Goal: Task Accomplishment & Management: Complete application form

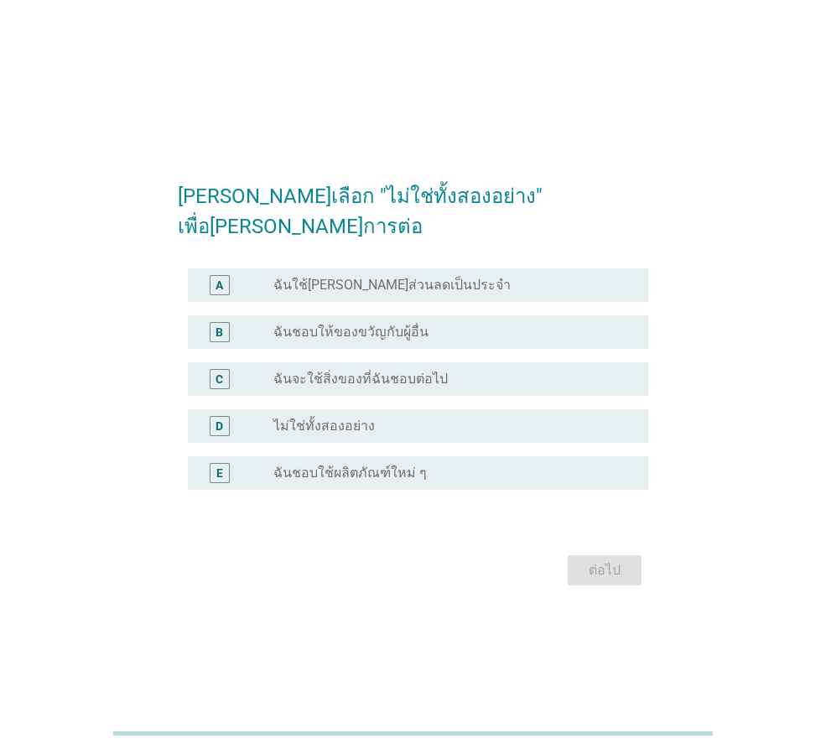
click at [377, 417] on div "radio_button_unchecked ไม่ใช่ทั้งสองอย่าง" at bounding box center [447, 425] width 348 height 17
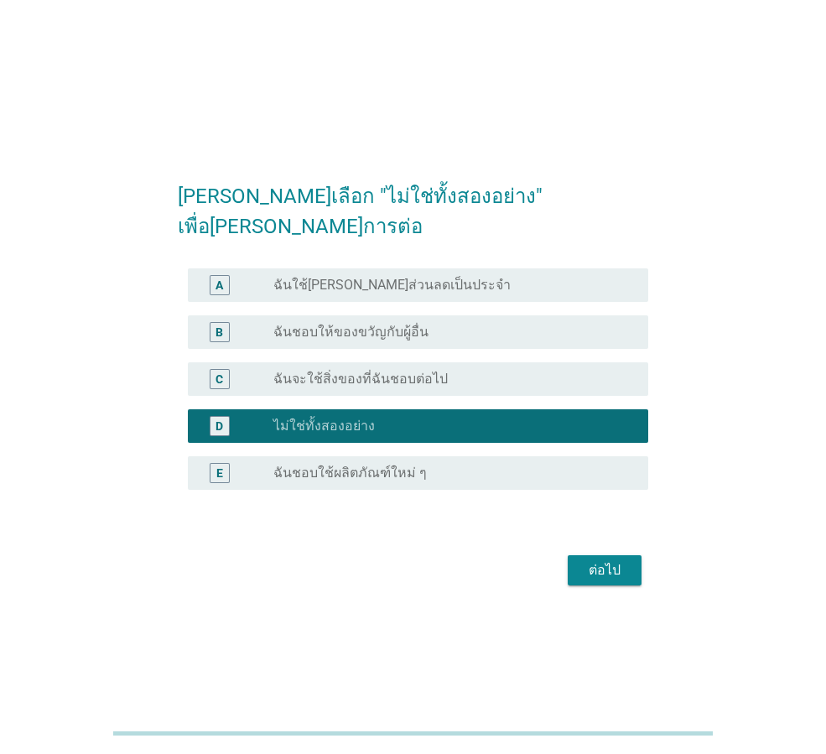
click at [620, 560] on div "ต่อไป" at bounding box center [604, 570] width 47 height 20
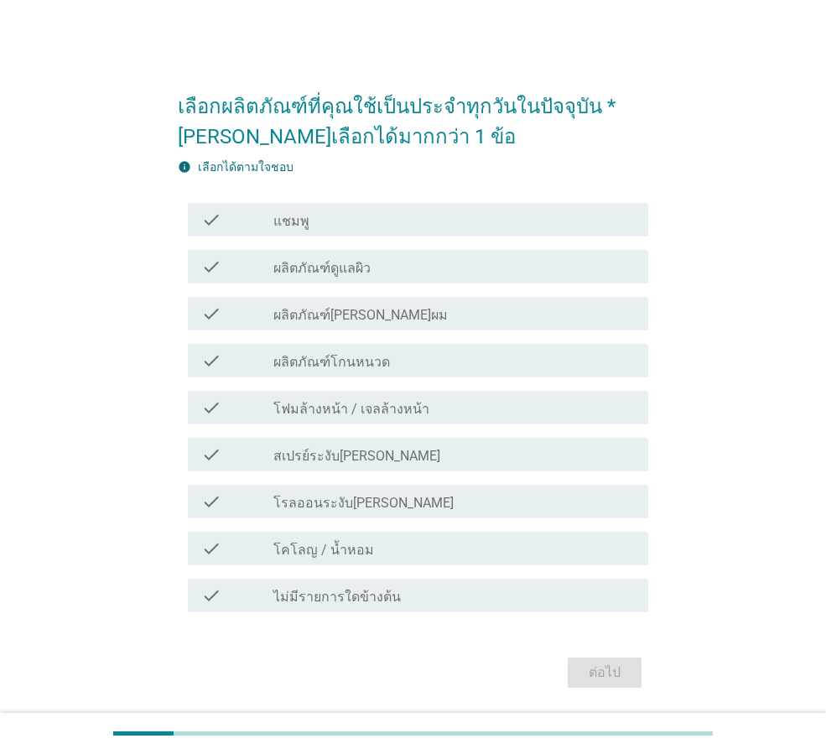
click at [341, 221] on div "check_box_outline_blank แชมพู" at bounding box center [453, 220] width 361 height 20
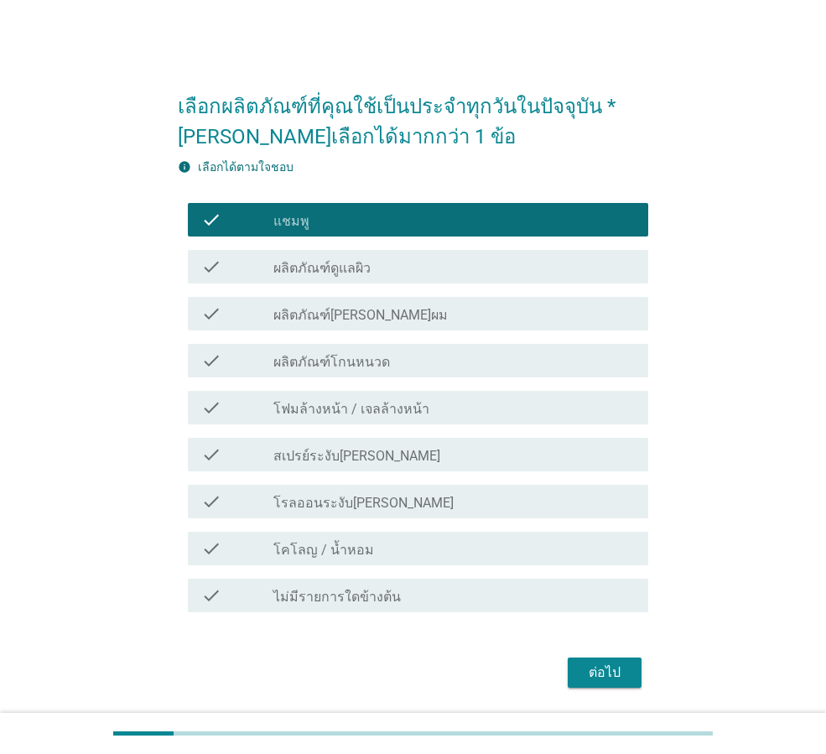
click at [353, 262] on label "ผลิตภัณฑ์ดูแลผิว" at bounding box center [321, 268] width 97 height 17
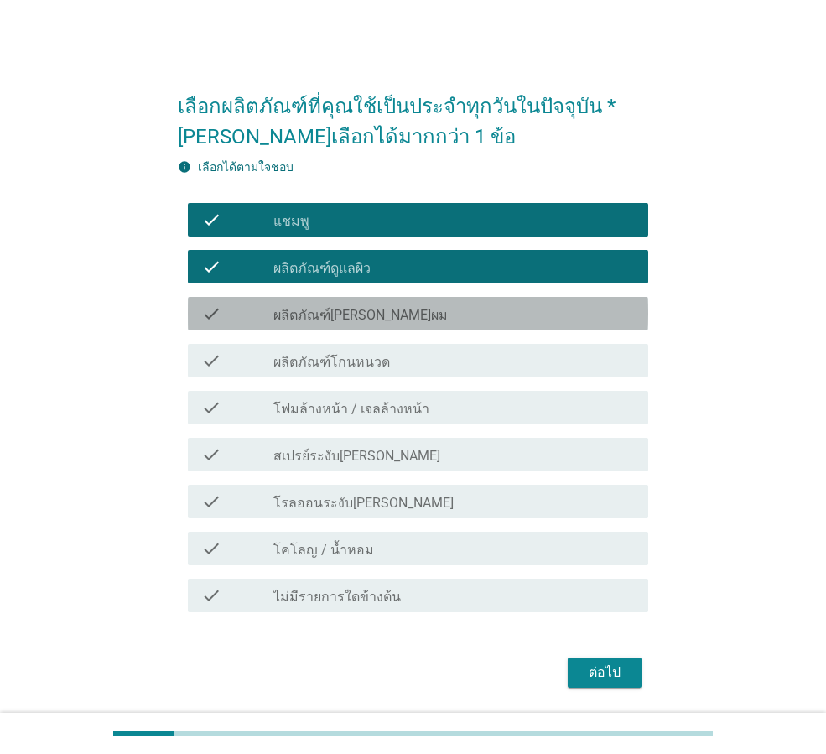
click at [362, 316] on label "ผลิตภัณฑ์[PERSON_NAME]ผม" at bounding box center [360, 315] width 174 height 17
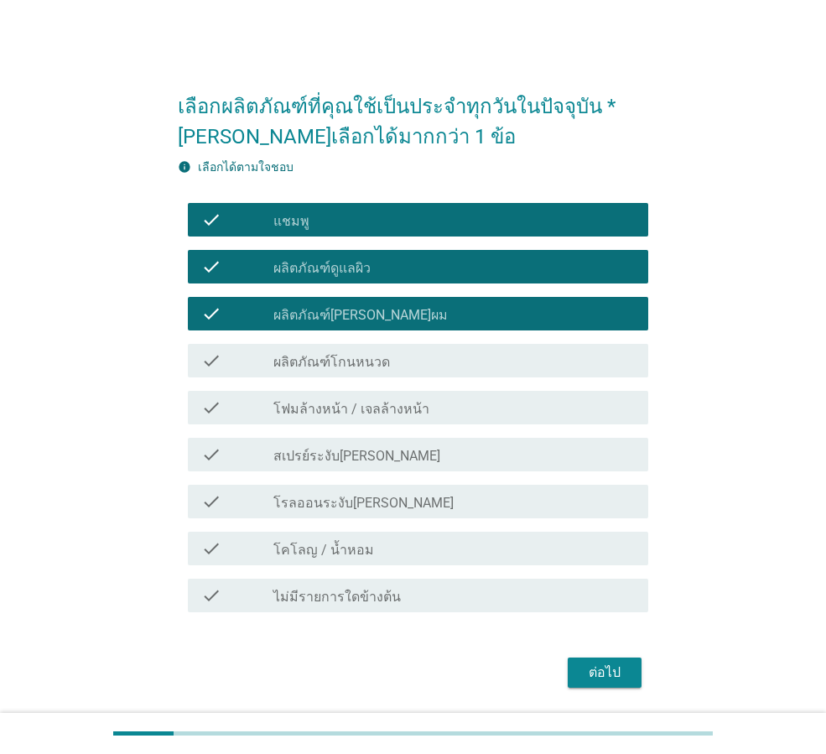
click at [384, 413] on label "โฟมล้างหน้า / เจลล้างหน้า" at bounding box center [351, 409] width 156 height 17
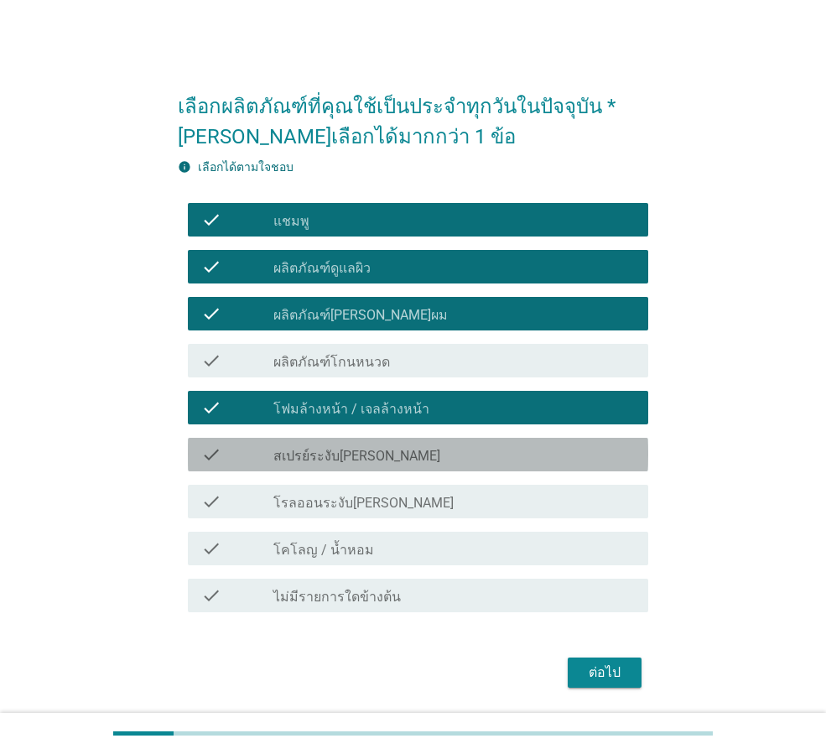
click at [381, 457] on label "สเปรย์ระงับ[PERSON_NAME]" at bounding box center [356, 456] width 167 height 17
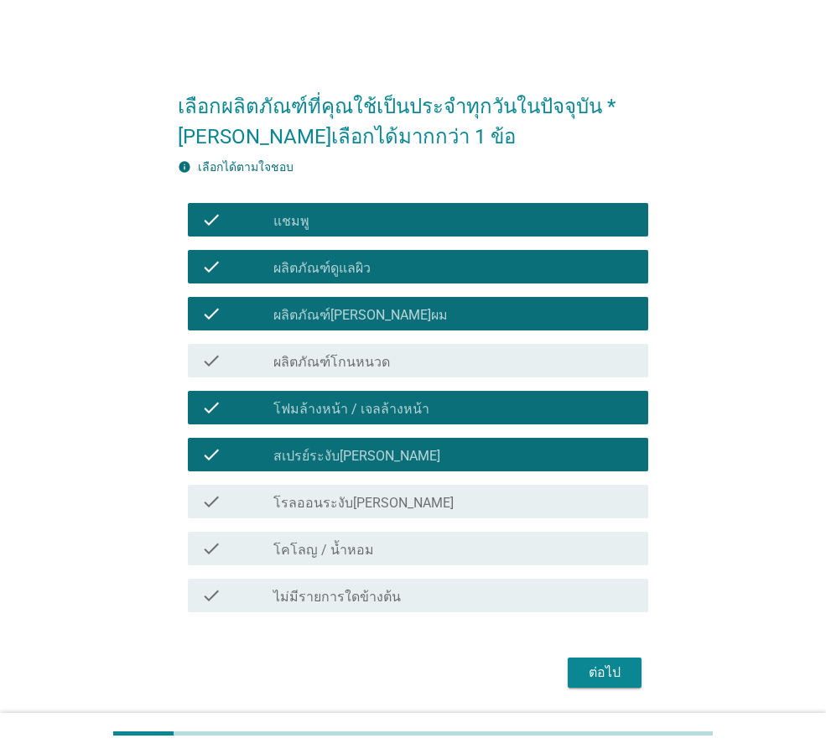
click at [390, 496] on label "โรลออนระงับ[PERSON_NAME]" at bounding box center [363, 503] width 180 height 17
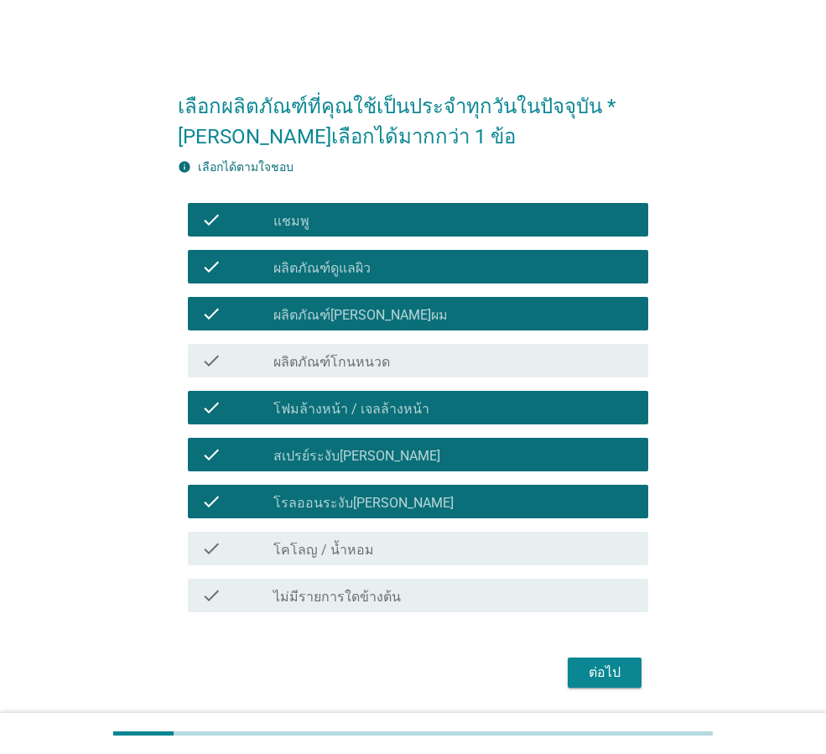
click at [382, 549] on div "check_box_outline_blank โคโลญ / น้ำหอม" at bounding box center [453, 548] width 361 height 20
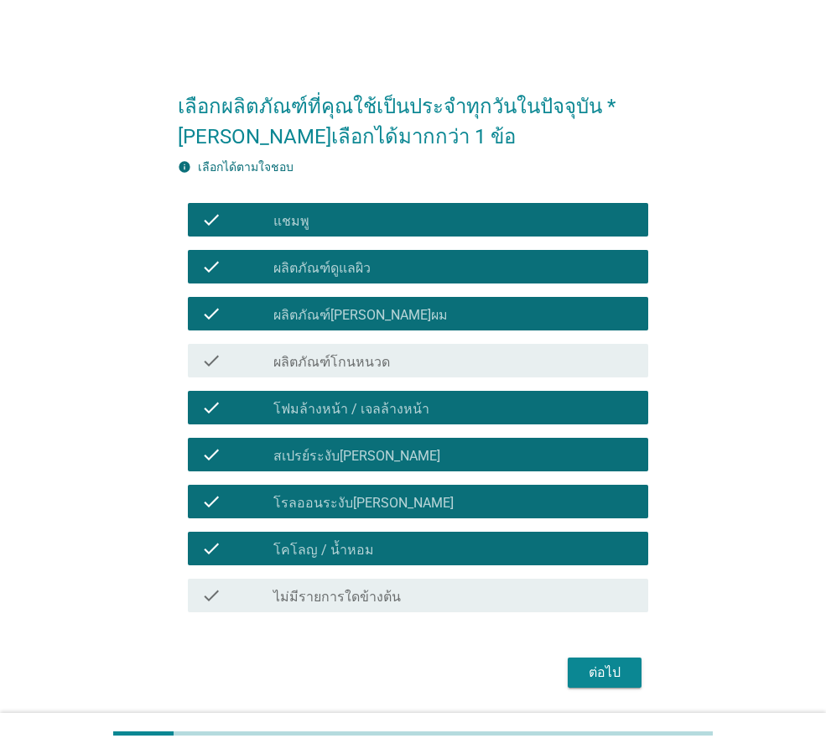
click at [614, 666] on div "ต่อไป" at bounding box center [604, 672] width 47 height 20
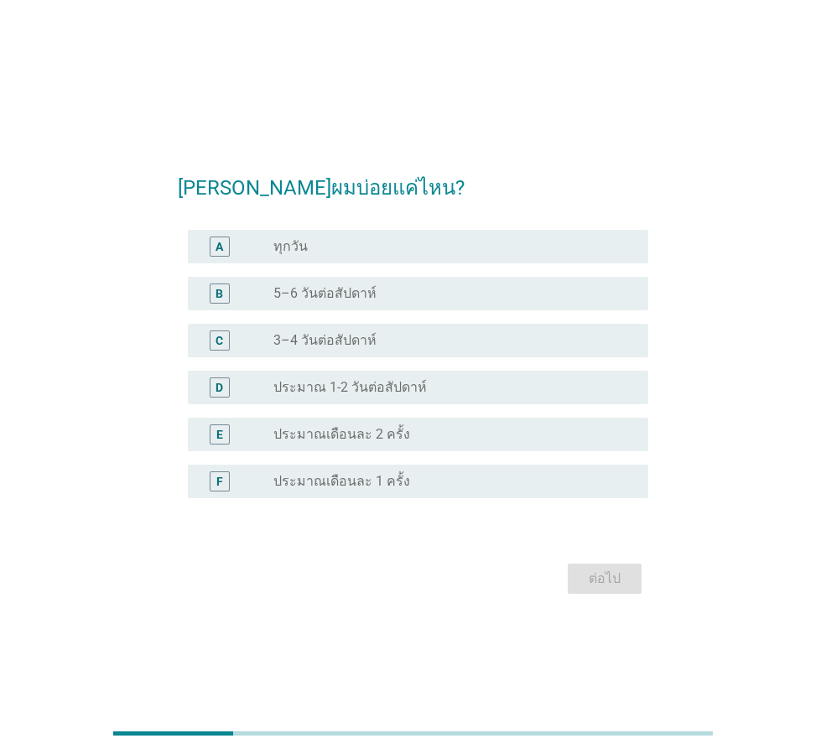
click at [321, 303] on div "B radio_button_unchecked 5–6 วันต่อสัปดาห์" at bounding box center [418, 294] width 460 height 34
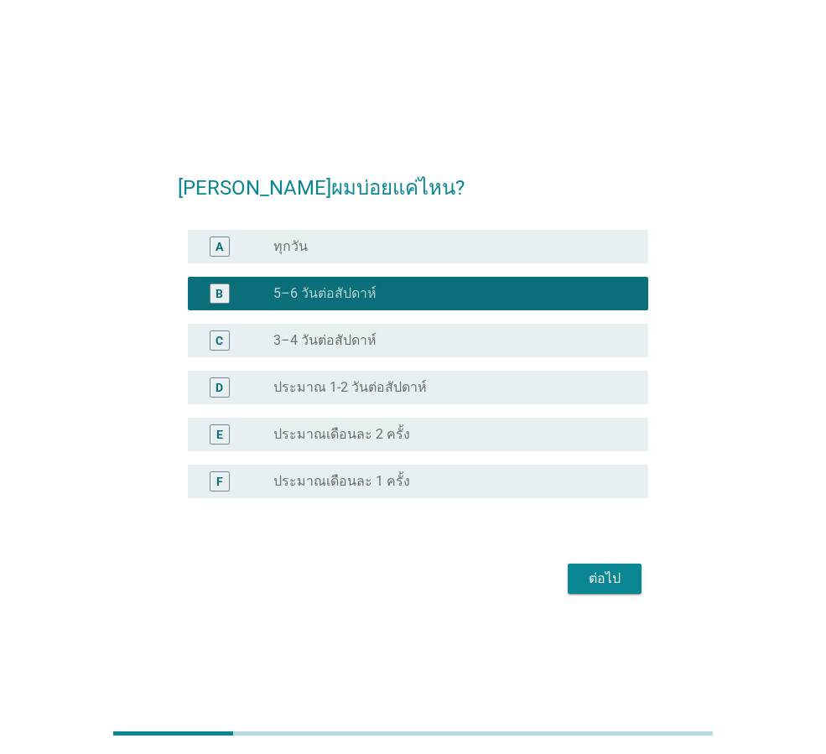
click at [607, 572] on div "ต่อไป" at bounding box center [604, 578] width 47 height 20
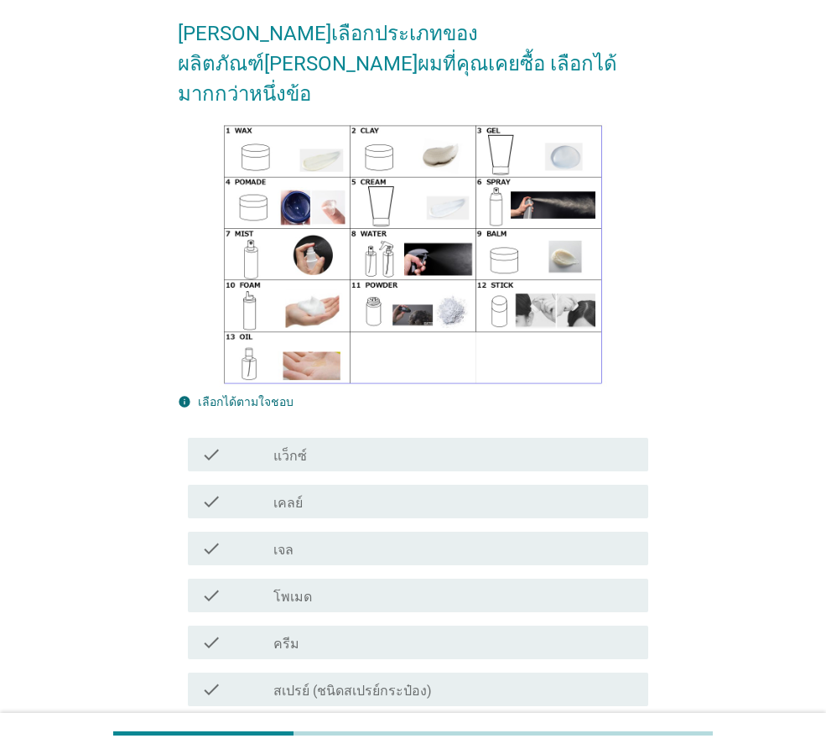
scroll to position [251, 0]
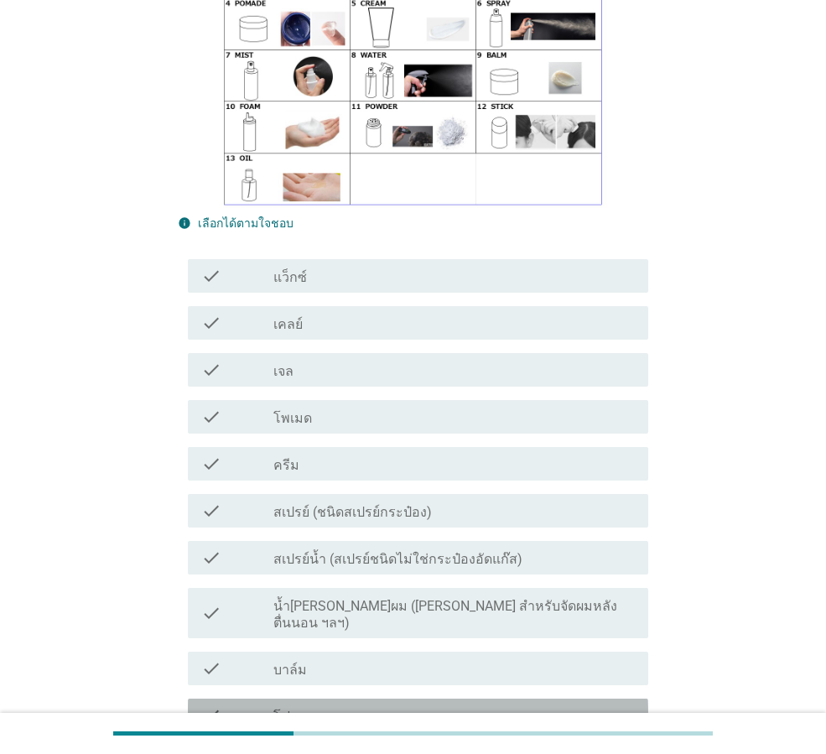
click at [325, 705] on div "check_box_outline_blank โฟม" at bounding box center [453, 715] width 361 height 20
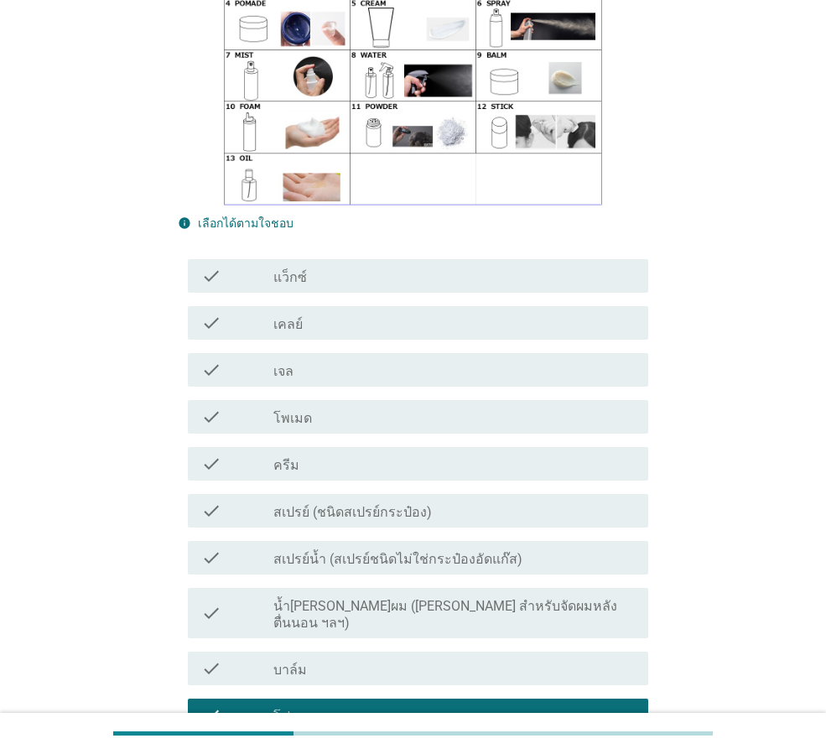
click at [319, 551] on label "สเปรย์น้ำ (สเปรย์ชนิดไม่ใช่กระป๋องอัดแก๊ส)" at bounding box center [397, 559] width 249 height 17
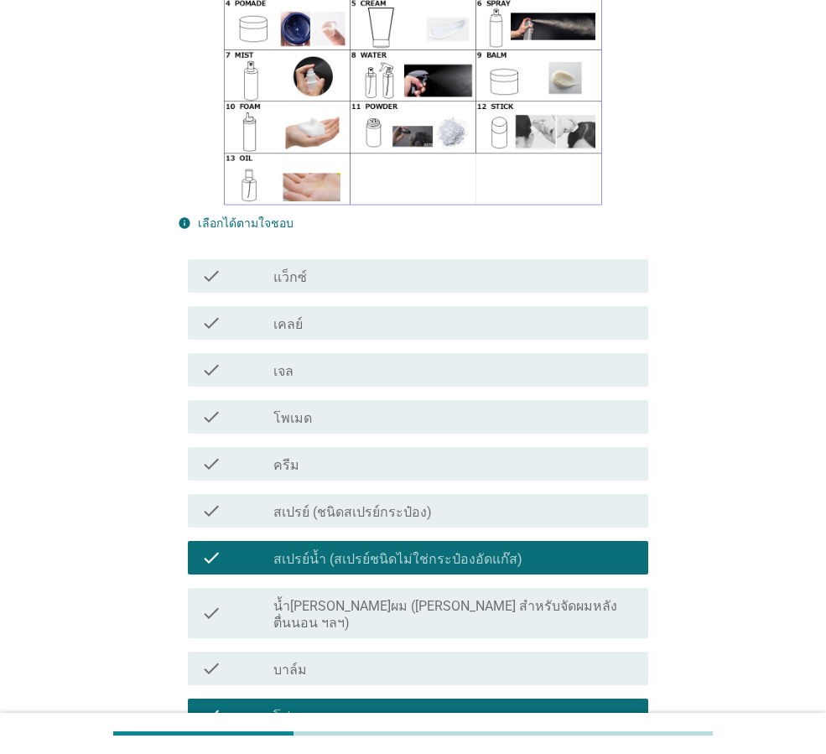
click at [319, 453] on div "check_box_outline_blank ครีม" at bounding box center [453, 463] width 361 height 20
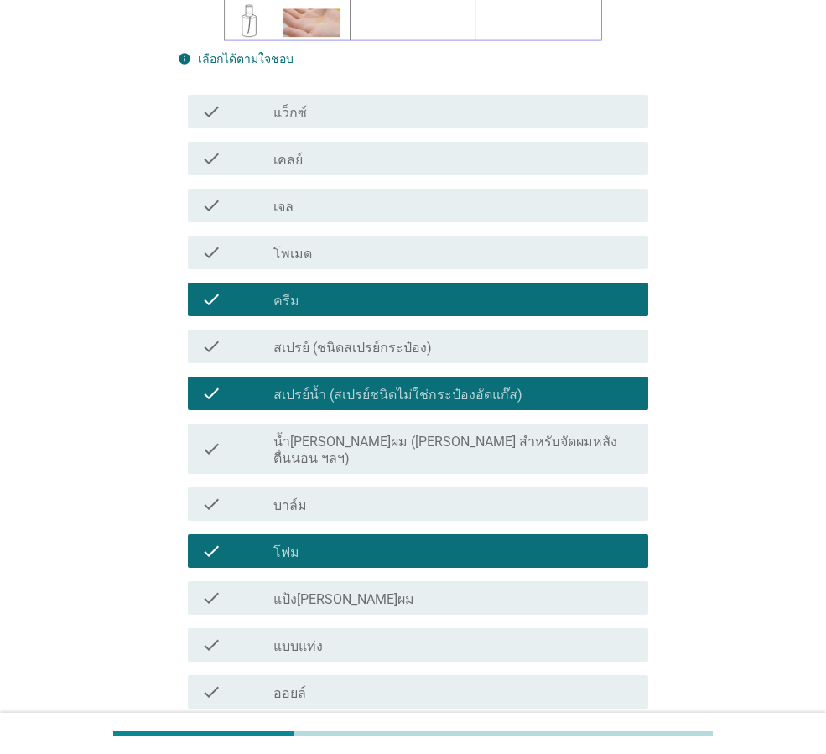
scroll to position [419, 0]
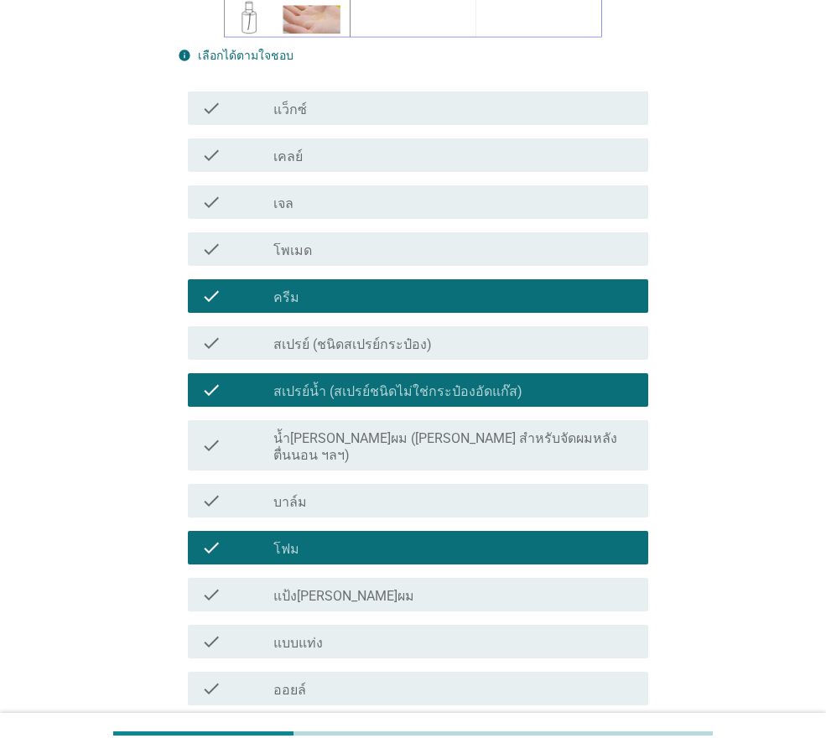
click at [338, 192] on div "check_box_outline_blank เจล" at bounding box center [453, 202] width 361 height 20
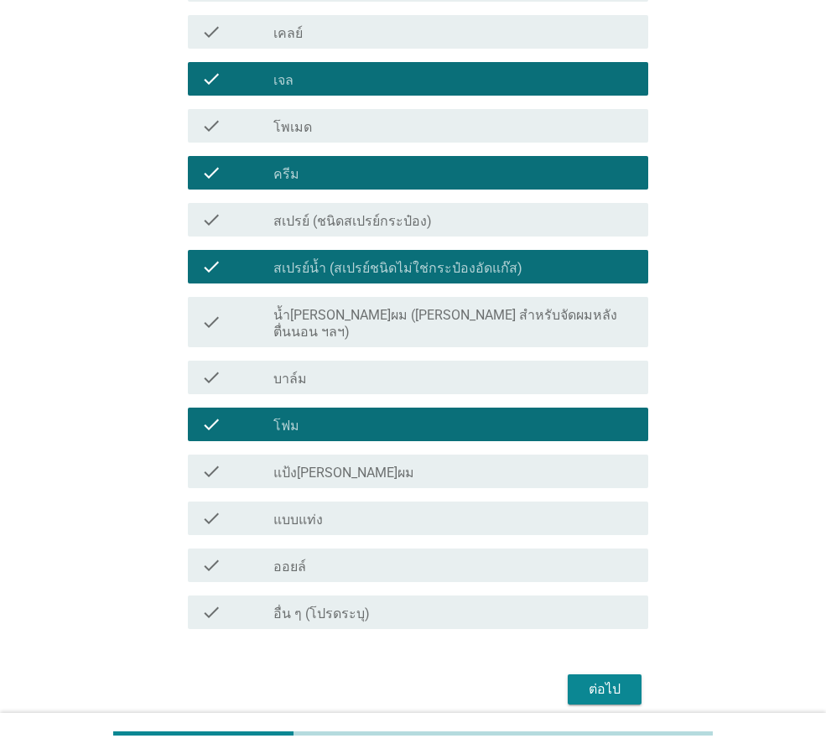
scroll to position [566, 0]
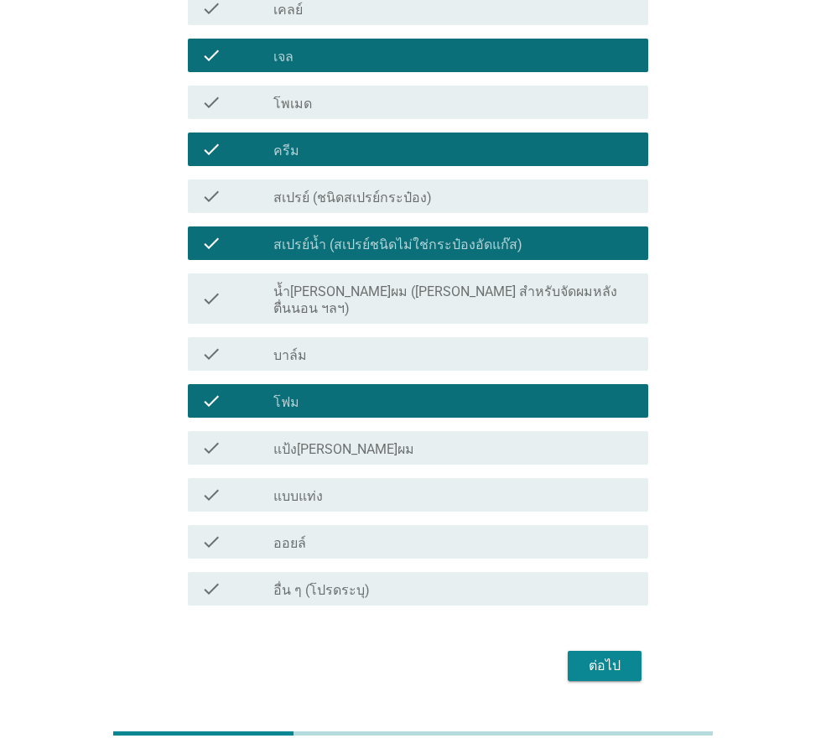
click at [594, 655] on div "ต่อไป" at bounding box center [604, 665] width 47 height 20
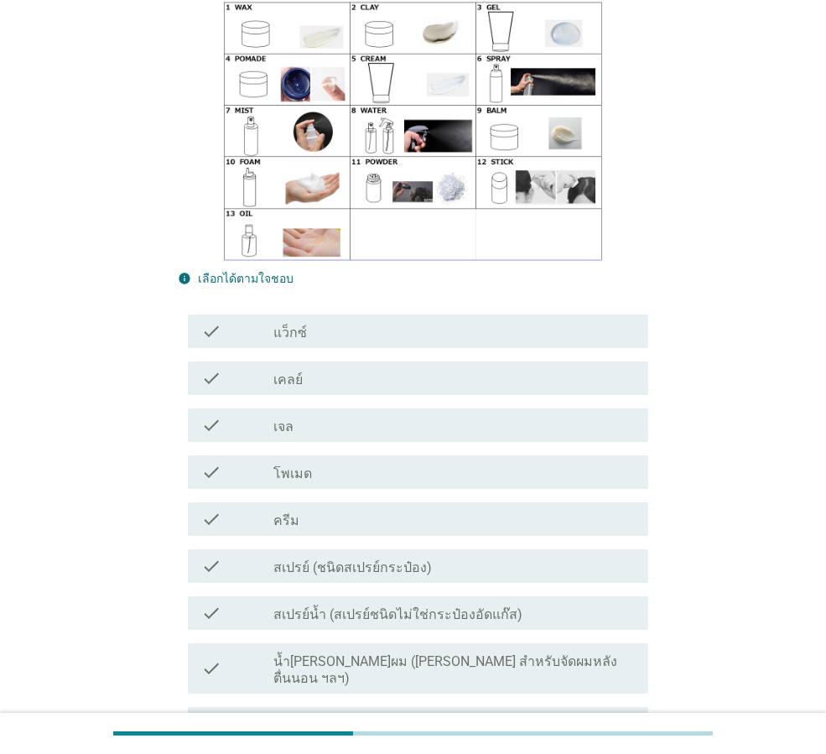
scroll to position [335, 0]
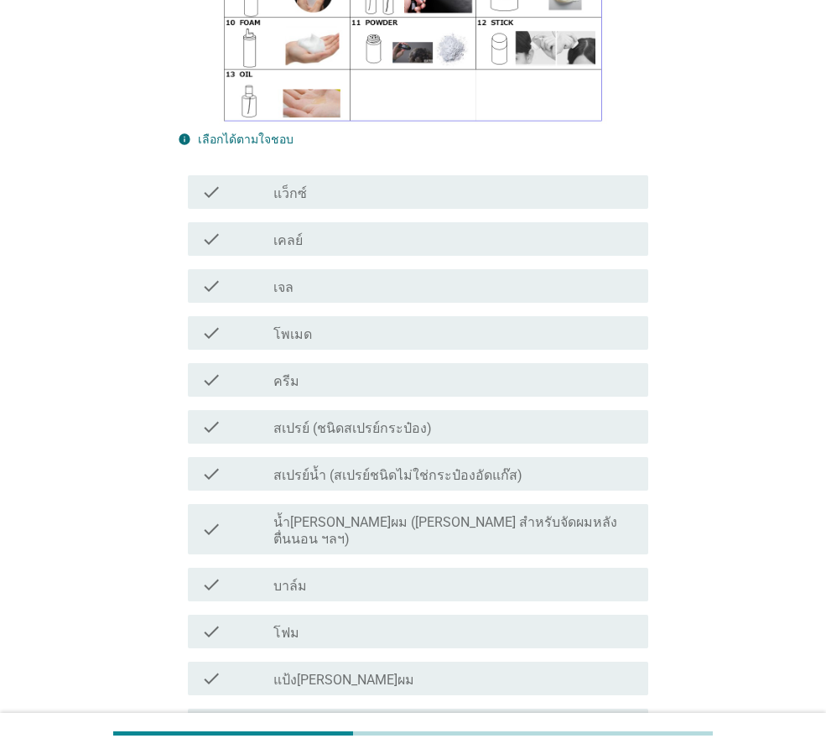
click at [315, 621] on div "check_box_outline_blank โฟม" at bounding box center [453, 631] width 361 height 20
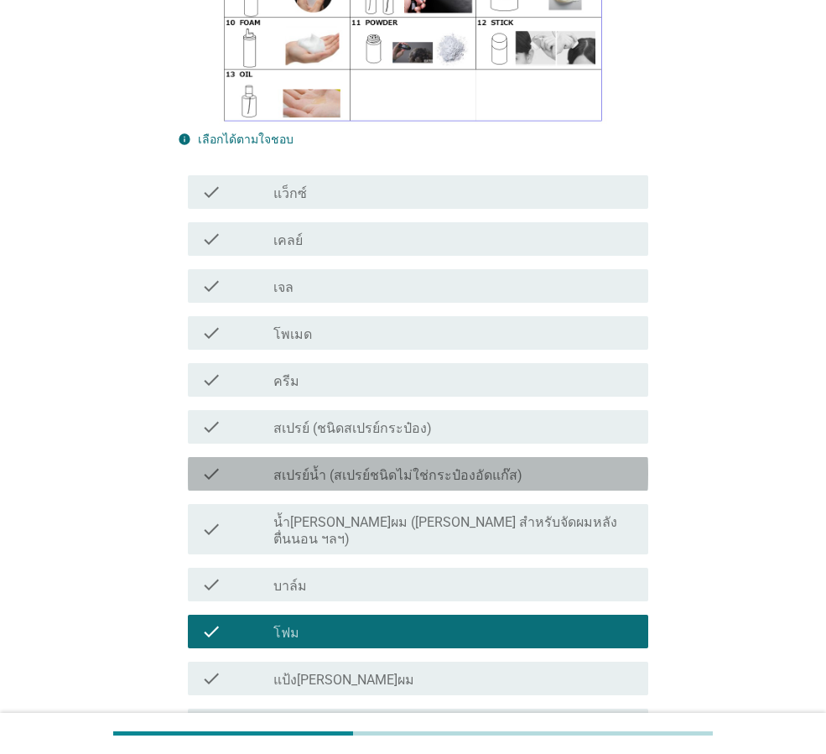
click at [334, 467] on label "สเปรย์น้ำ (สเปรย์ชนิดไม่ใช่กระป๋องอัดแก๊ส)" at bounding box center [397, 475] width 249 height 17
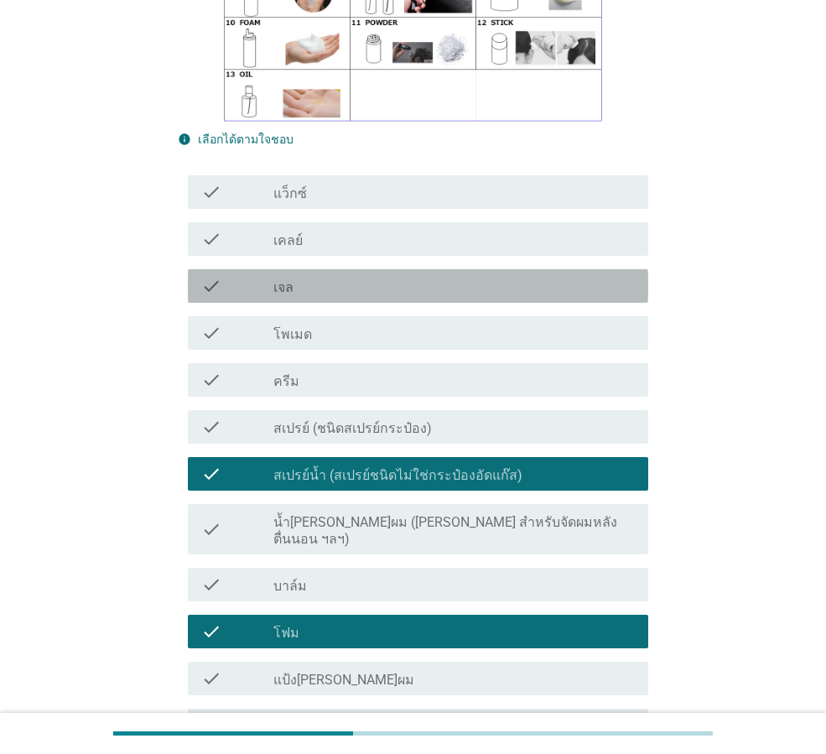
click at [280, 269] on div "check check_box_outline_blank เจล" at bounding box center [418, 286] width 460 height 34
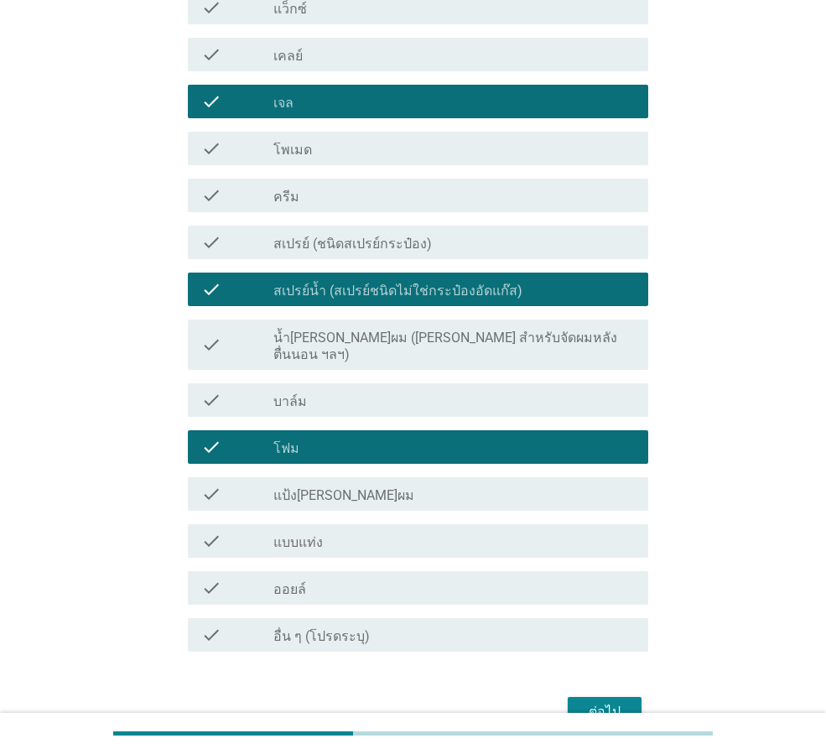
scroll to position [566, 0]
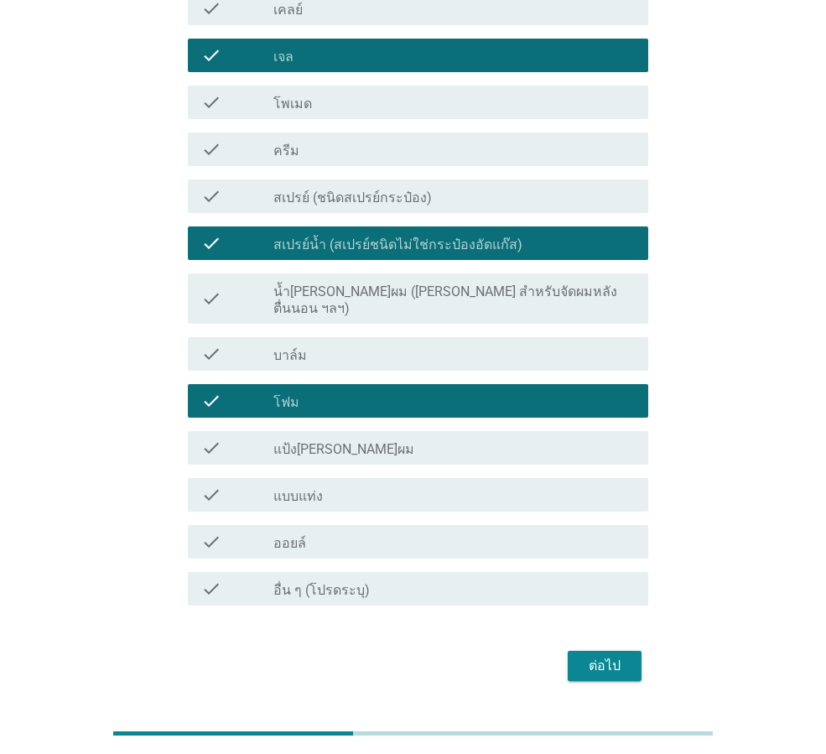
click at [326, 132] on div "check check_box_outline_blank ครีม" at bounding box center [418, 149] width 460 height 34
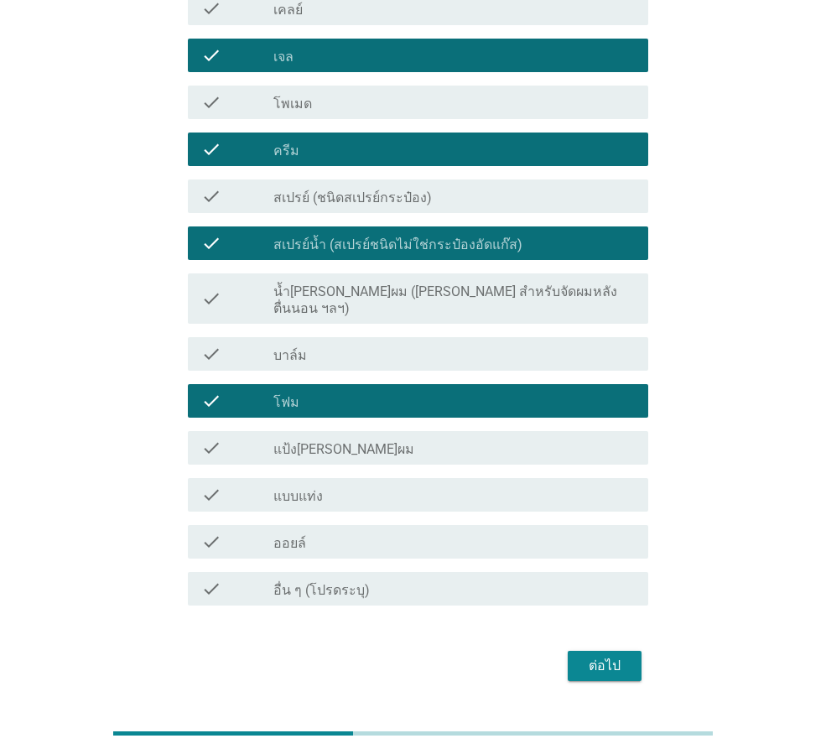
click at [617, 655] on div "ต่อไป" at bounding box center [604, 665] width 47 height 20
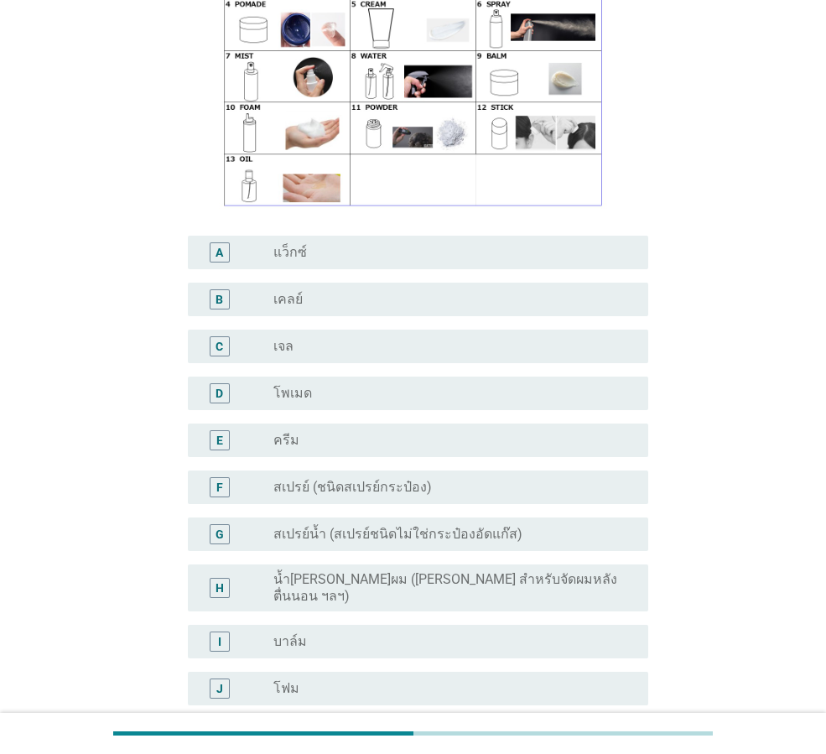
scroll to position [251, 0]
click at [370, 677] on div "radio_button_unchecked โฟม" at bounding box center [453, 687] width 361 height 20
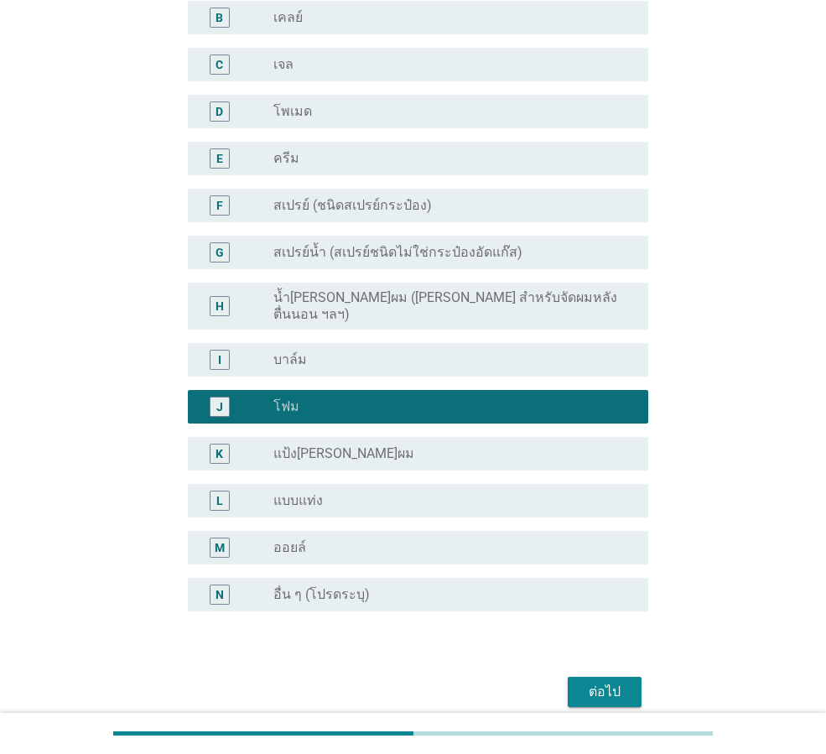
scroll to position [562, 0]
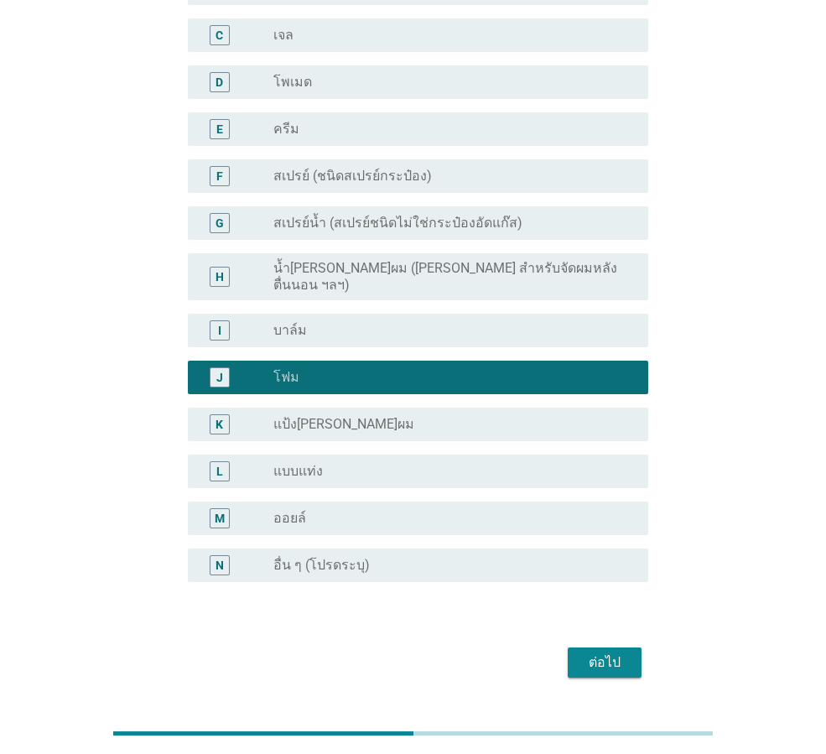
click at [593, 652] on div "ต่อไป" at bounding box center [604, 662] width 47 height 20
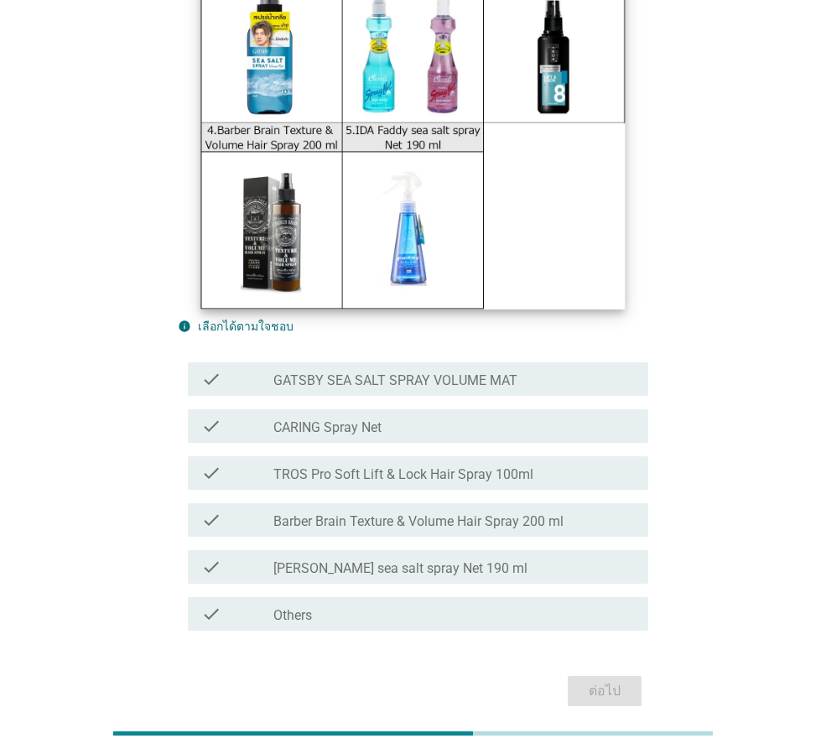
scroll to position [333, 0]
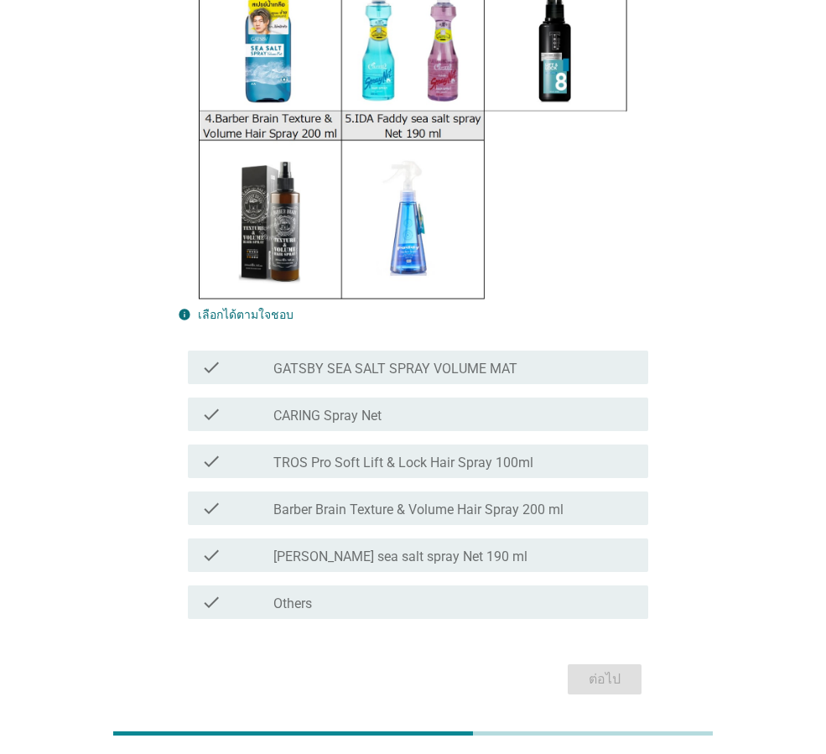
click at [379, 360] on label "GATSBY SEA SALT SPRAY VOLUME MAT" at bounding box center [395, 368] width 244 height 17
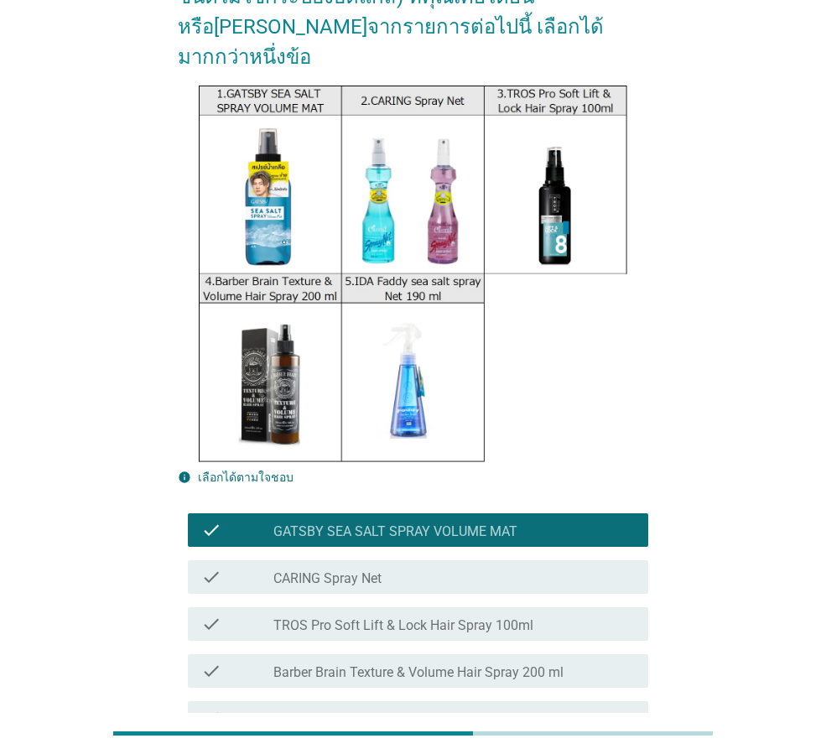
scroll to position [165, 0]
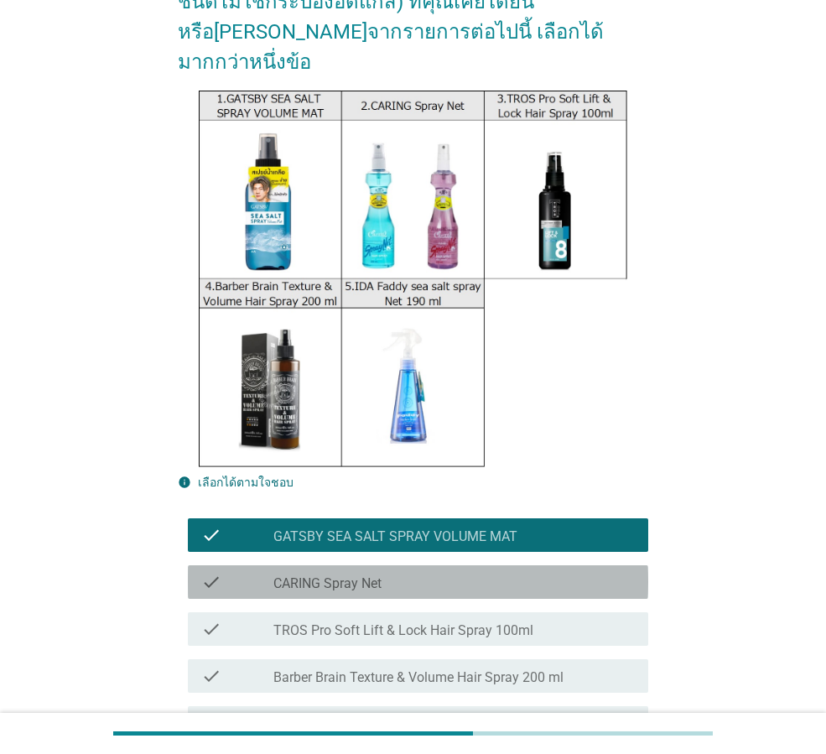
click at [368, 575] on label "CARING Spray Net" at bounding box center [327, 583] width 108 height 17
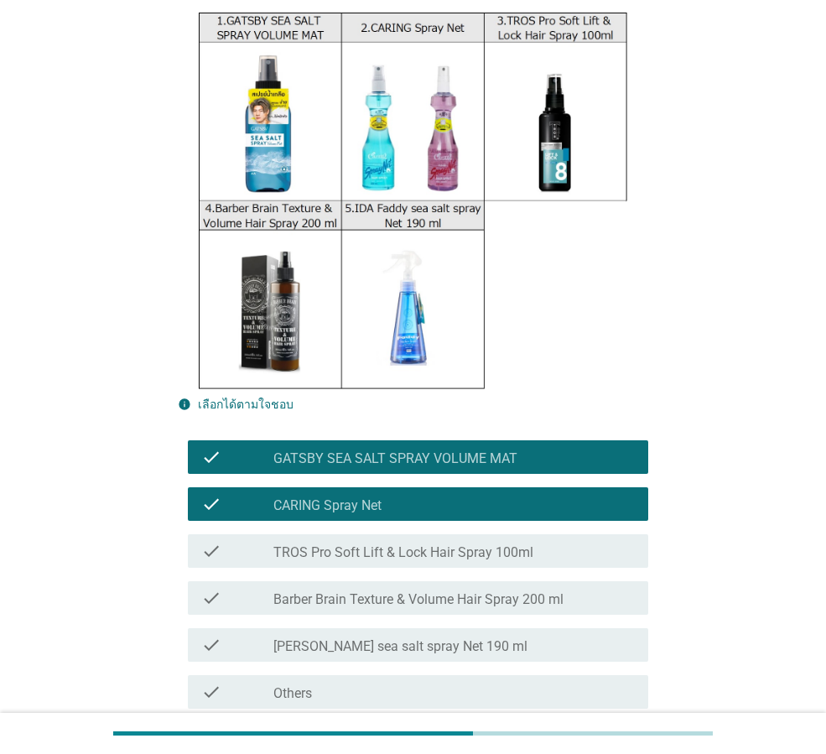
scroll to position [249, 0]
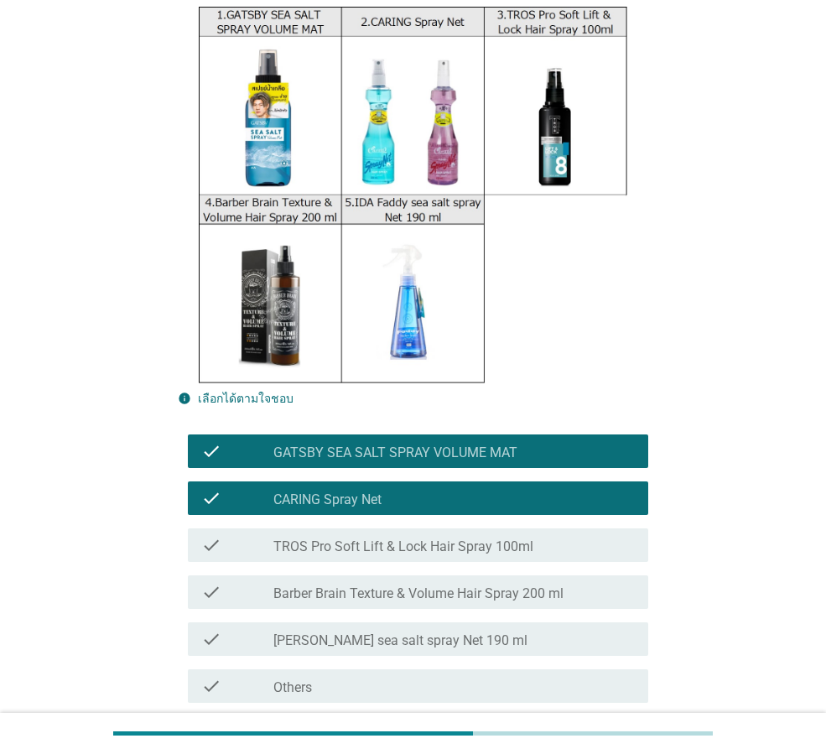
click at [350, 538] on label "TROS Pro Soft Lift & Lock Hair Spray 100ml" at bounding box center [403, 546] width 260 height 17
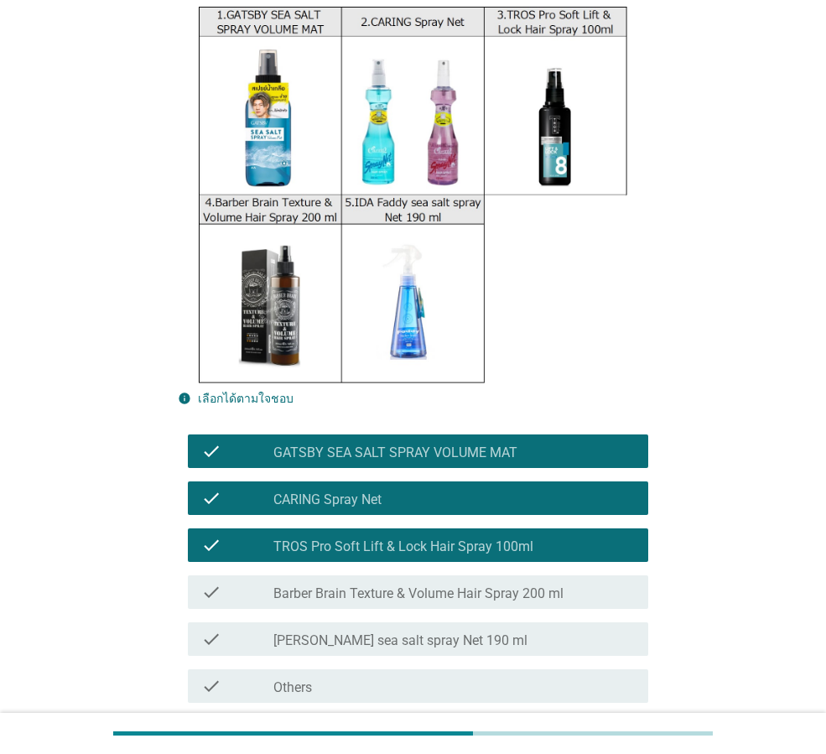
click at [595, 753] on div "ต่อไป" at bounding box center [604, 763] width 47 height 20
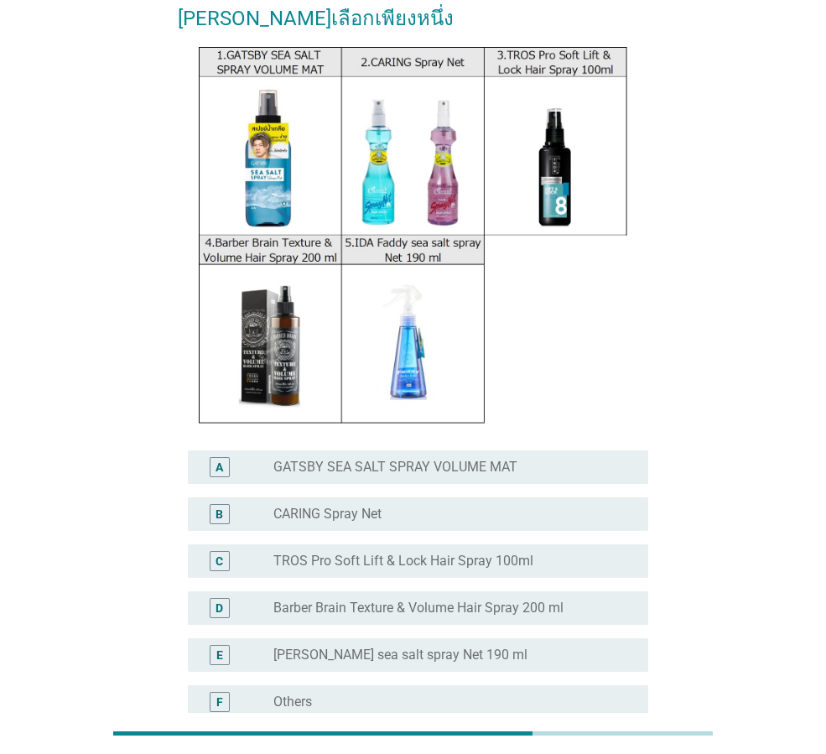
scroll to position [191, 0]
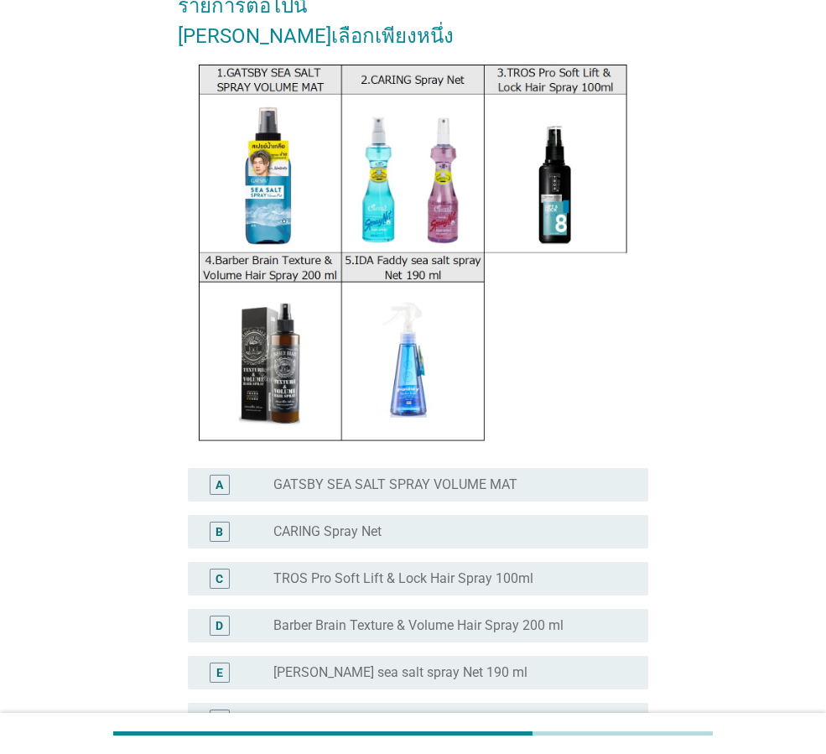
click at [350, 523] on label "CARING Spray Net" at bounding box center [327, 531] width 108 height 17
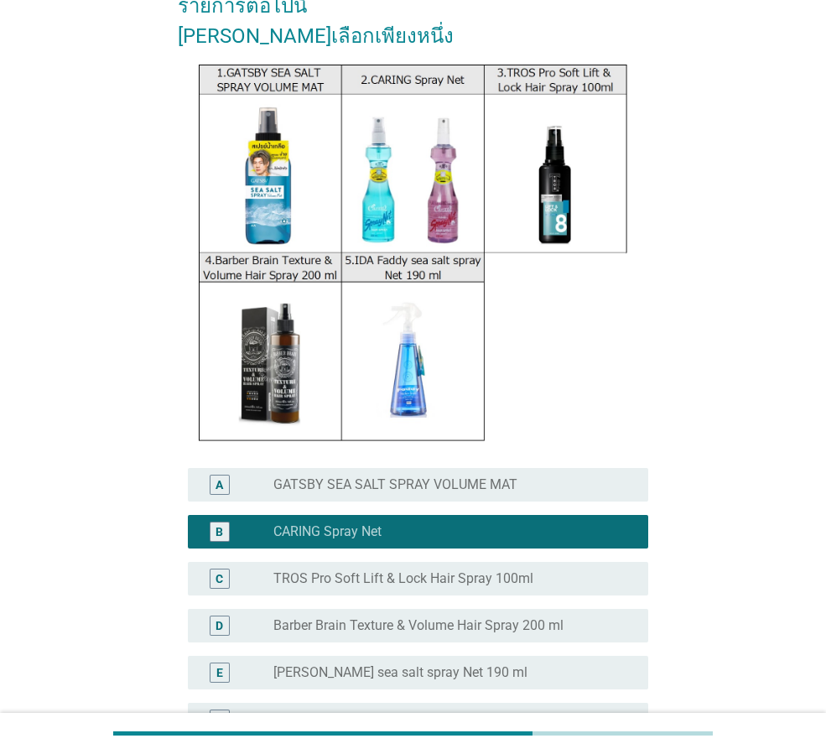
click at [372, 476] on label "GATSBY SEA SALT SPRAY VOLUME MAT" at bounding box center [395, 484] width 244 height 17
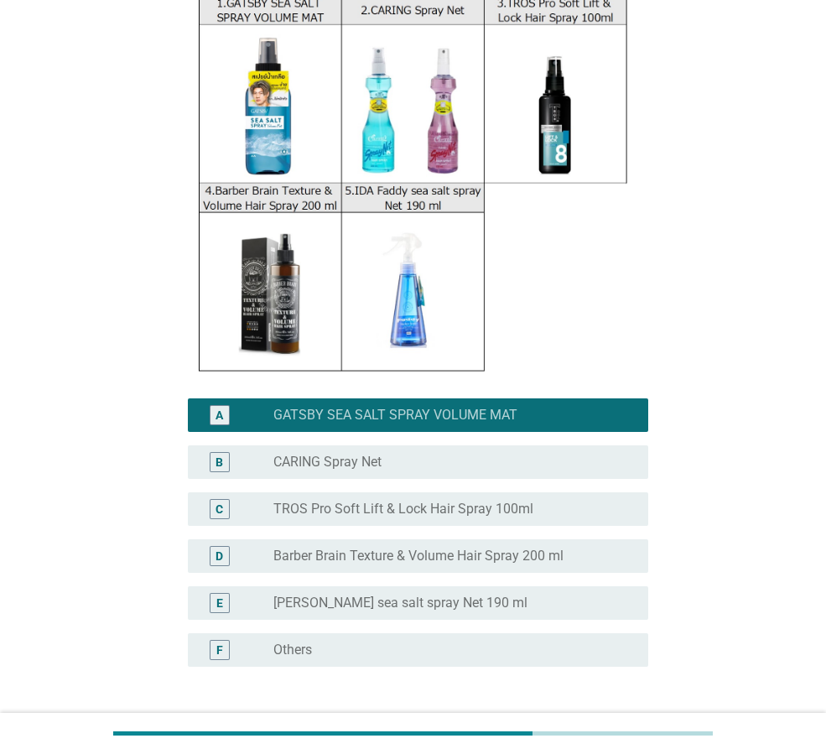
scroll to position [359, 0]
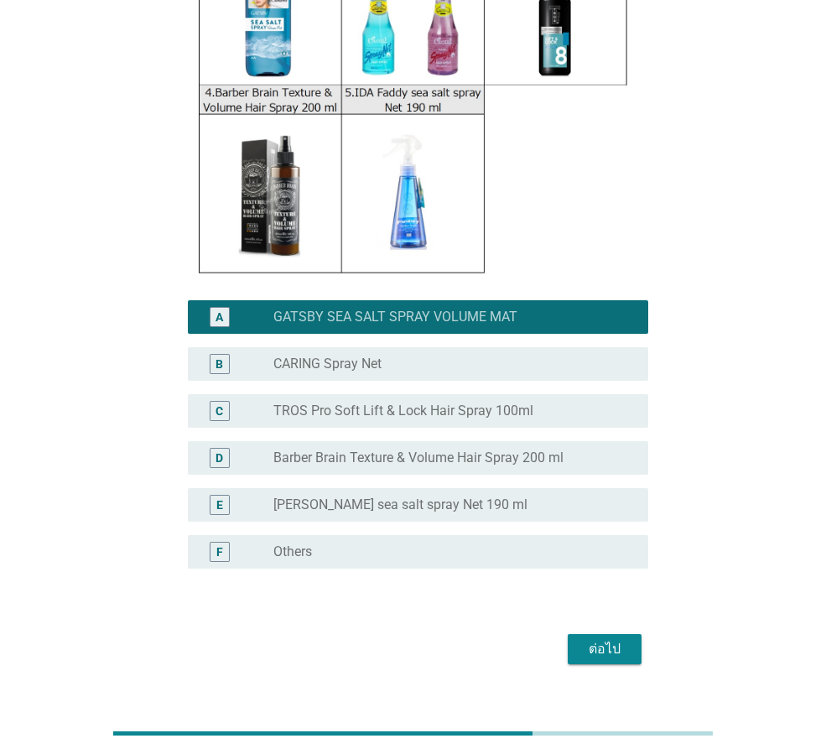
click at [622, 639] on div "ต่อไป" at bounding box center [604, 649] width 47 height 20
